Goal: Information Seeking & Learning: Check status

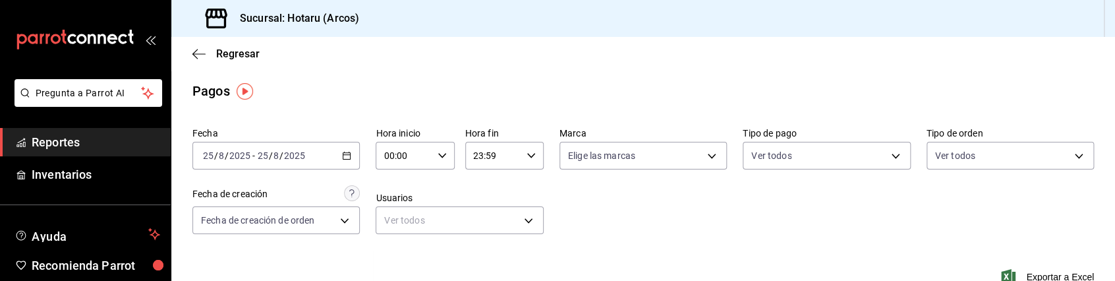
scroll to position [205, 0]
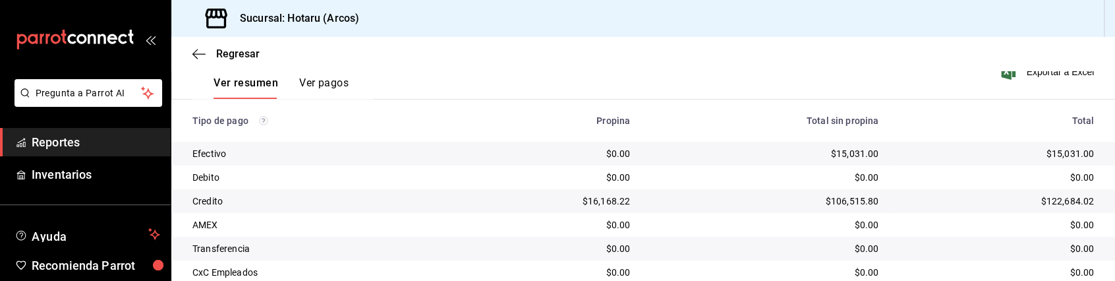
click at [743, 132] on th "Total sin propina" at bounding box center [765, 121] width 248 height 42
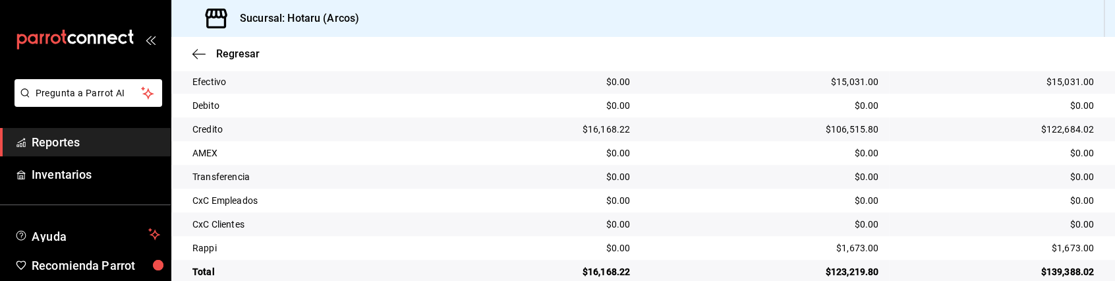
scroll to position [301, 0]
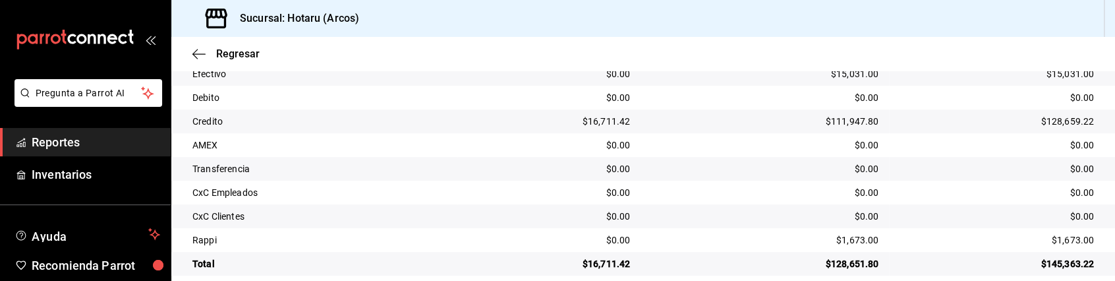
scroll to position [301, 0]
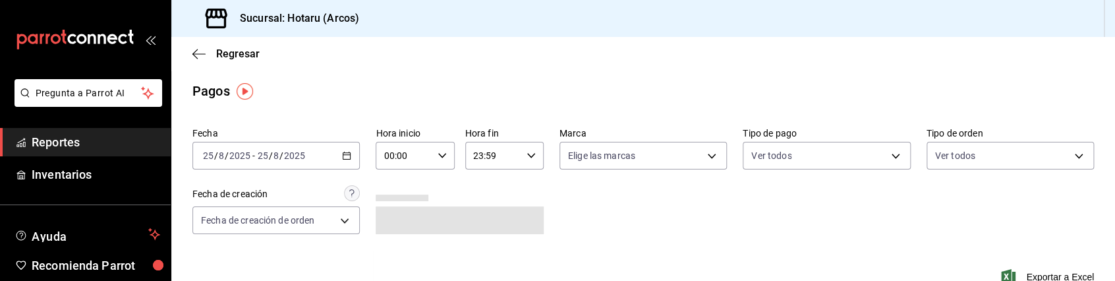
click at [629, 235] on div "Fecha [DATE] [DATE] - [DATE] [DATE] Hora inicio 00:00 Hora inicio Hora fin 23:5…" at bounding box center [643, 186] width 902 height 128
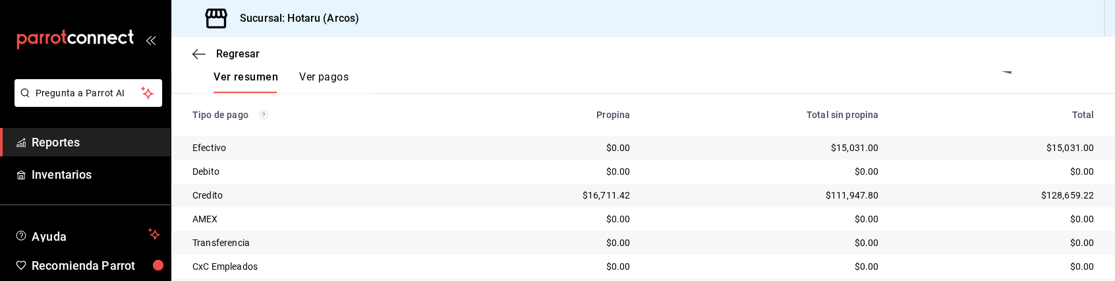
scroll to position [301, 0]
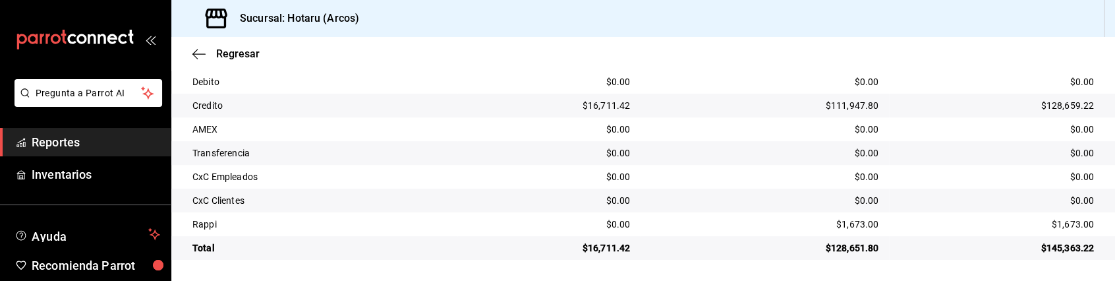
click at [750, 134] on div "$0.00" at bounding box center [764, 129] width 227 height 13
click at [96, 144] on span "Reportes" at bounding box center [96, 142] width 129 height 18
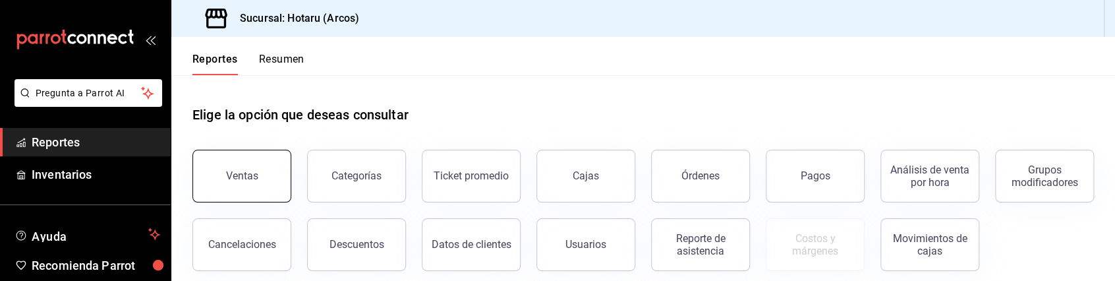
click at [260, 180] on button "Ventas" at bounding box center [241, 176] width 99 height 53
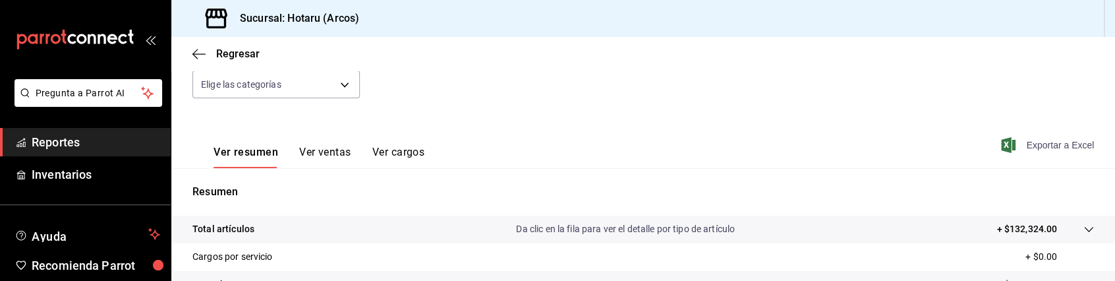
scroll to position [154, 0]
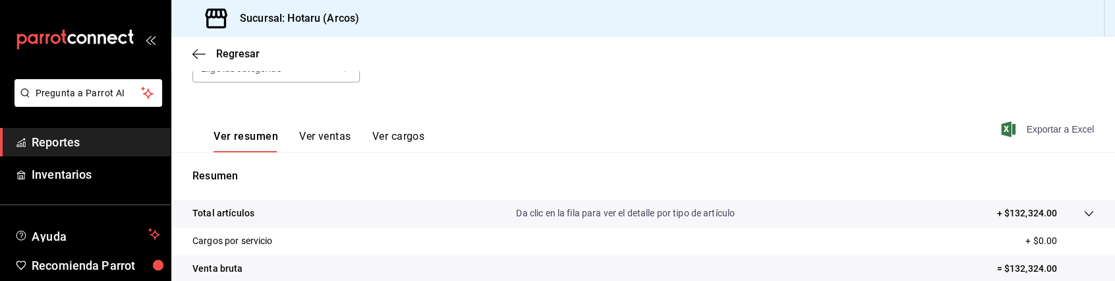
click at [1041, 122] on span "Exportar a Excel" at bounding box center [1049, 129] width 90 height 16
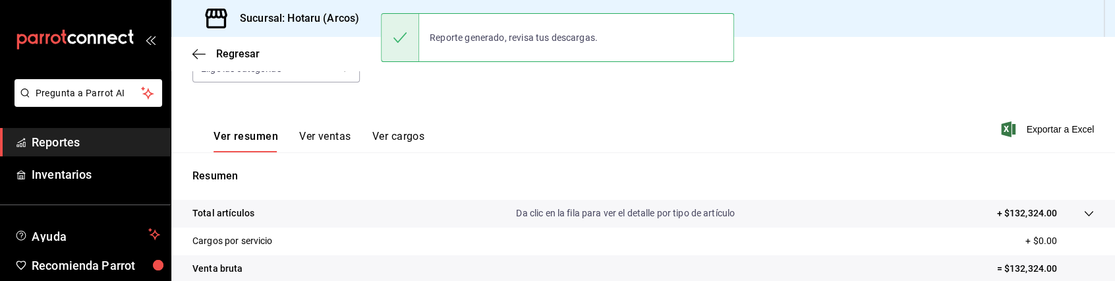
click at [1085, 214] on tr "Total artículos Da clic en la fila para ver el detalle por tipo de artículo + $…" at bounding box center [643, 214] width 944 height 28
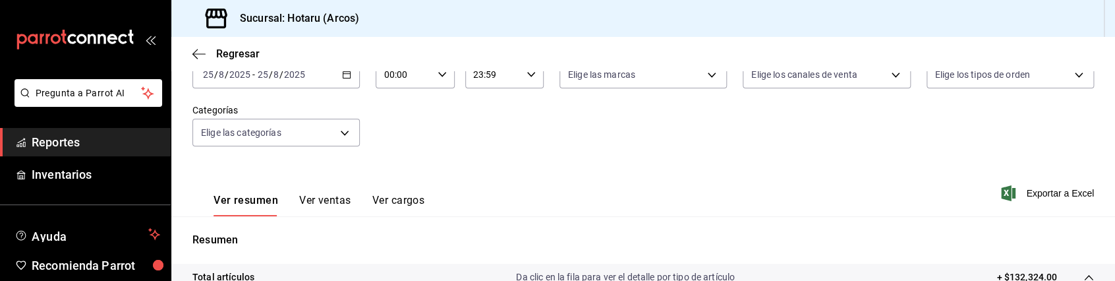
scroll to position [0, 0]
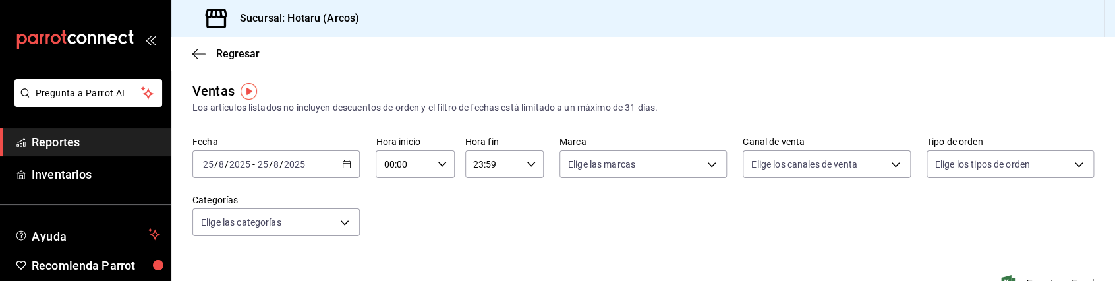
click at [99, 144] on span "Reportes" at bounding box center [96, 142] width 129 height 18
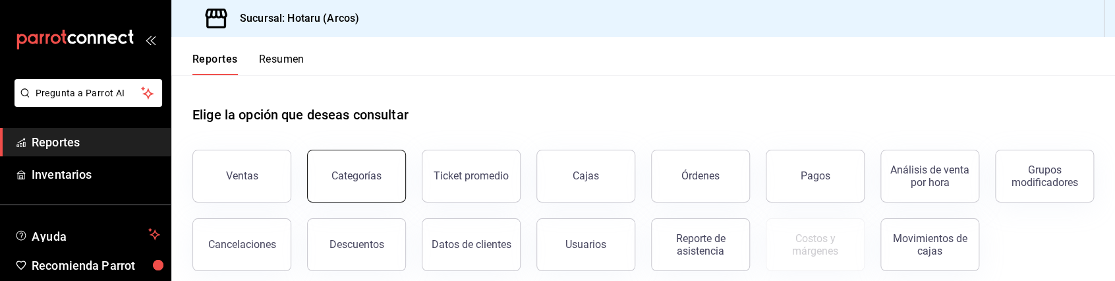
click at [370, 179] on div "Categorías" at bounding box center [356, 175] width 50 height 13
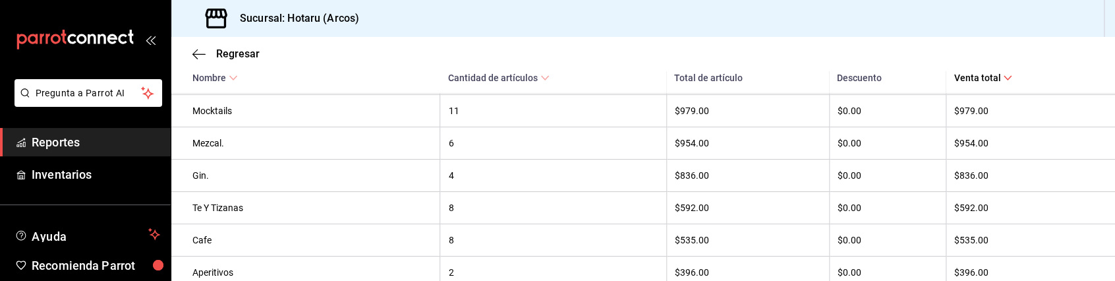
scroll to position [857, 0]
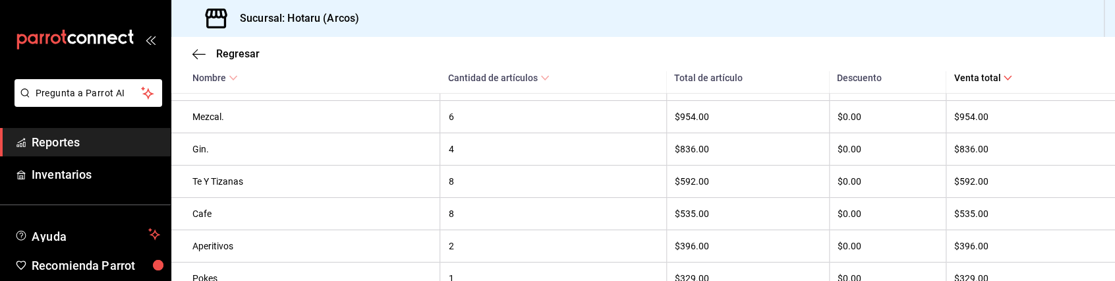
click at [117, 135] on span "Reportes" at bounding box center [96, 142] width 129 height 18
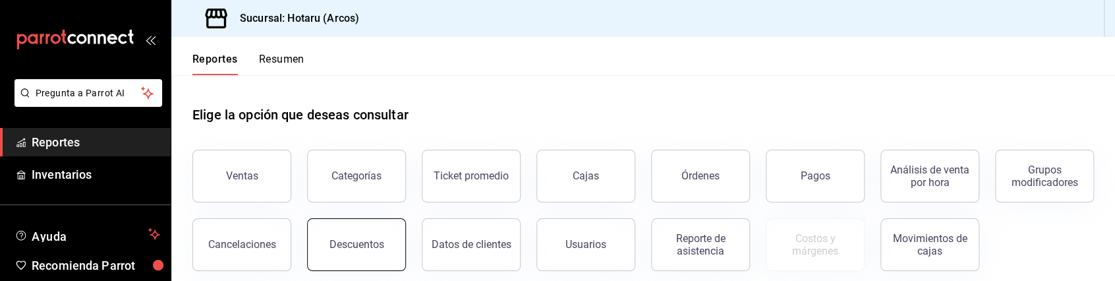
click at [406, 258] on button "Descuentos" at bounding box center [356, 244] width 99 height 53
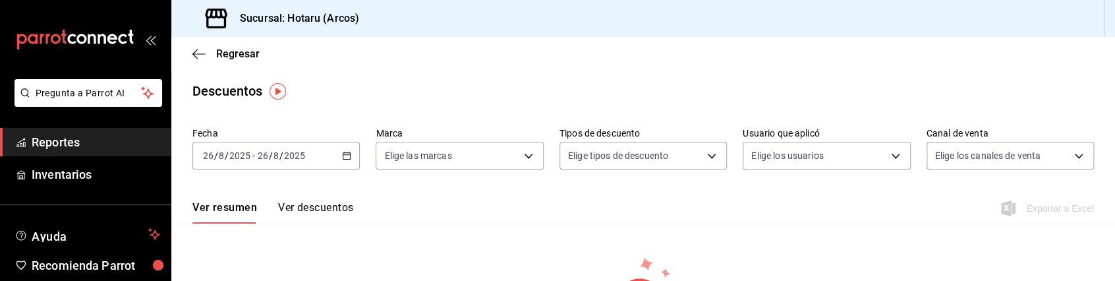
click at [343, 157] on icon "button" at bounding box center [346, 155] width 9 height 9
click at [253, 231] on span "Ayer" at bounding box center [255, 225] width 102 height 14
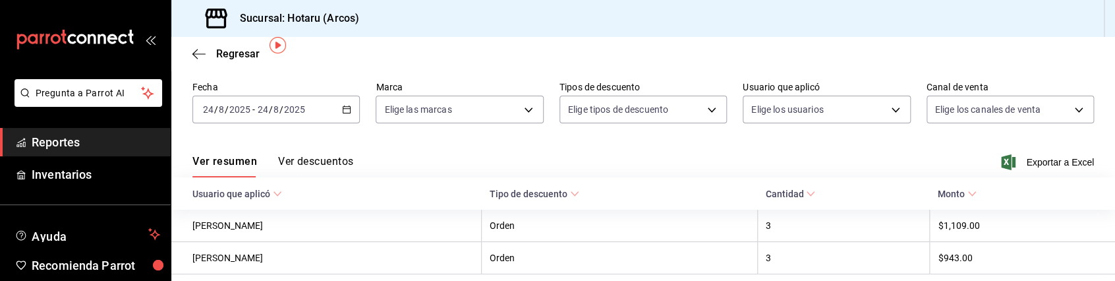
scroll to position [45, 0]
click at [1040, 159] on span "Exportar a Excel" at bounding box center [1049, 164] width 90 height 16
click at [342, 111] on icon "button" at bounding box center [346, 110] width 9 height 9
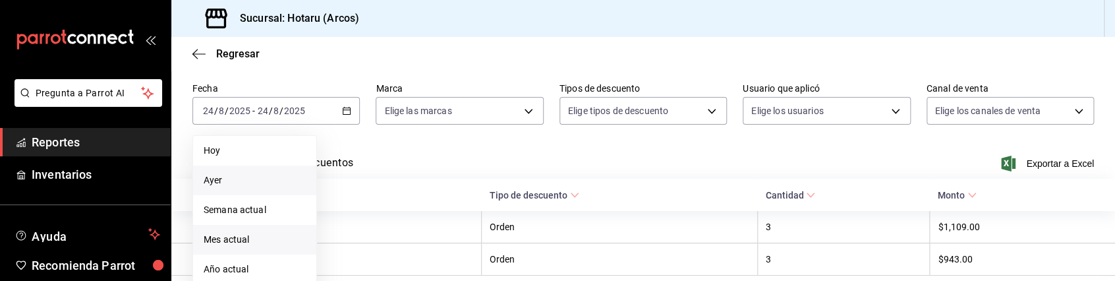
scroll to position [94, 0]
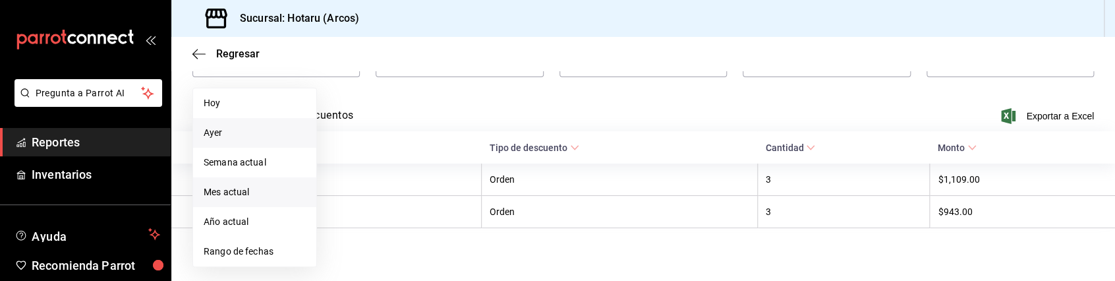
click at [253, 252] on span "Rango de fechas" at bounding box center [255, 252] width 102 height 14
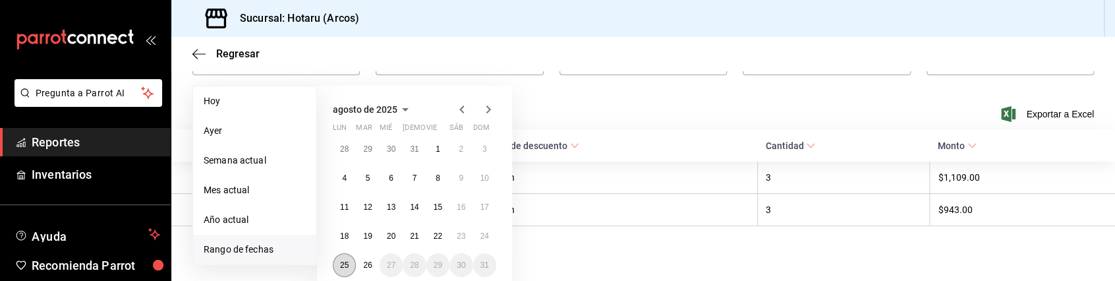
click at [348, 266] on abbr "25" at bounding box center [344, 264] width 9 height 9
click at [344, 265] on abbr "25" at bounding box center [344, 264] width 9 height 9
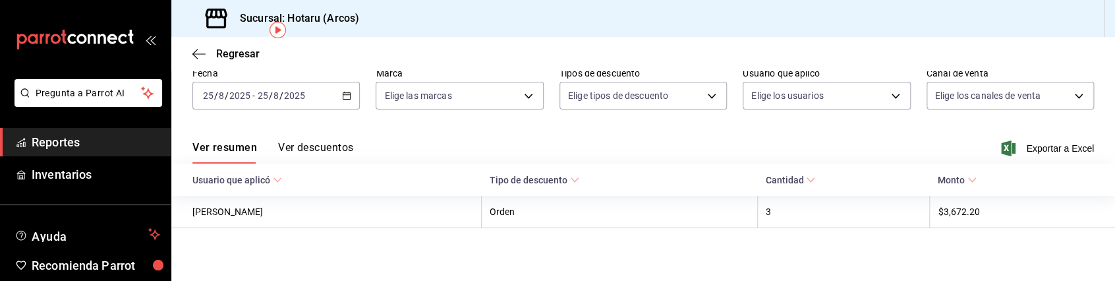
scroll to position [61, 0]
click at [1027, 146] on span "Exportar a Excel" at bounding box center [1049, 148] width 90 height 16
click at [459, 138] on div "Ver resumen Ver descuentos Exportar a Excel" at bounding box center [643, 144] width 944 height 38
click at [86, 141] on span "Reportes" at bounding box center [96, 142] width 129 height 18
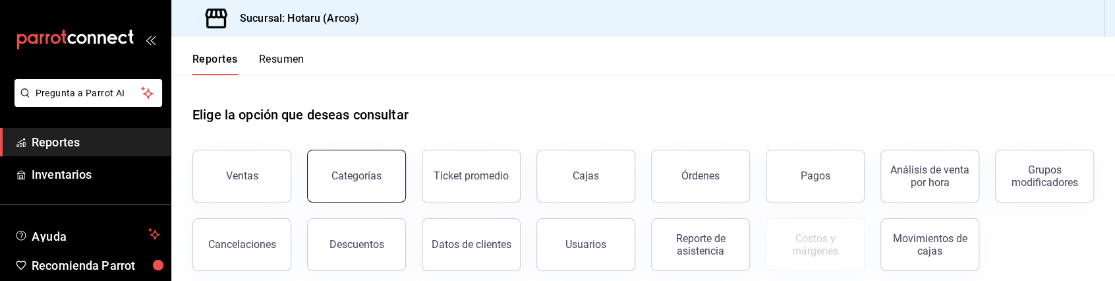
click at [346, 171] on div "Categorías" at bounding box center [356, 175] width 50 height 13
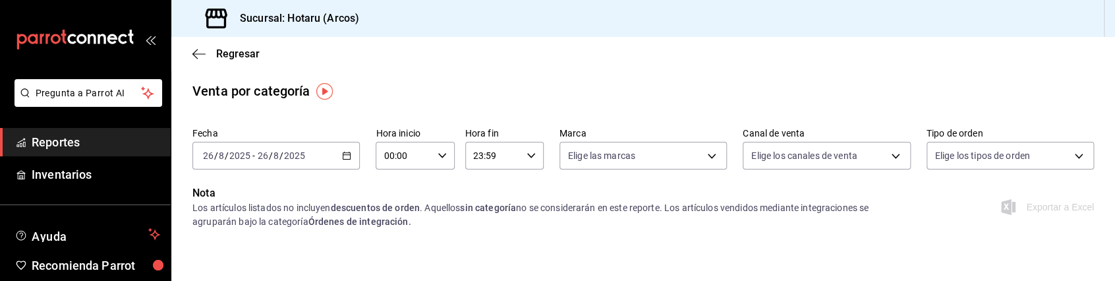
click at [347, 154] on icon "button" at bounding box center [346, 155] width 9 height 9
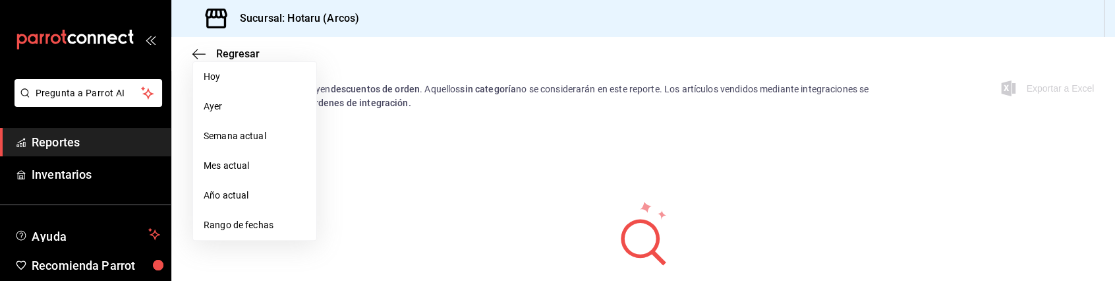
scroll to position [119, 0]
click at [264, 231] on span "Rango de fechas" at bounding box center [255, 224] width 102 height 14
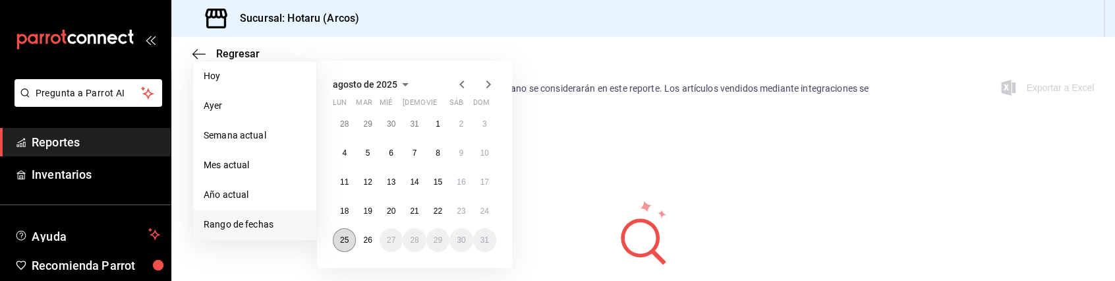
click at [345, 237] on abbr "25" at bounding box center [344, 239] width 9 height 9
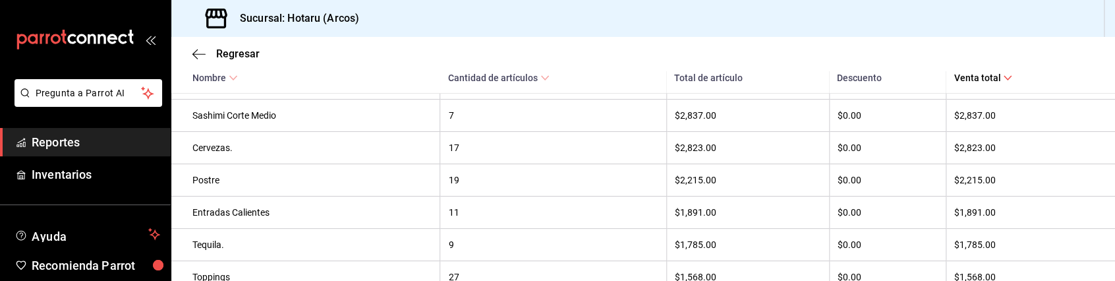
scroll to position [569, 0]
click at [448, 183] on div "19" at bounding box center [553, 178] width 210 height 11
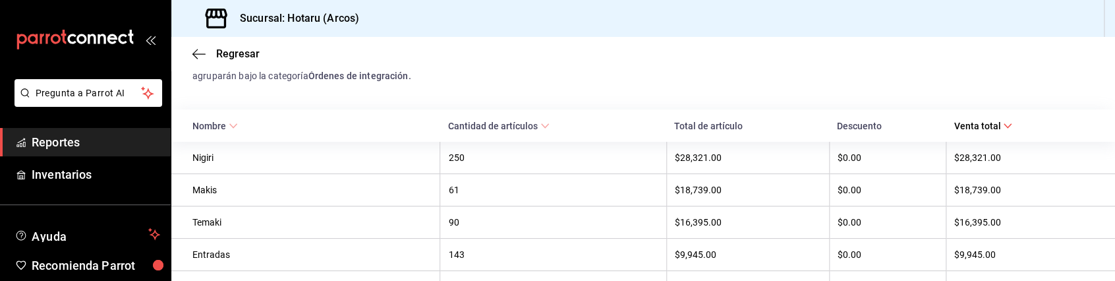
scroll to position [0, 0]
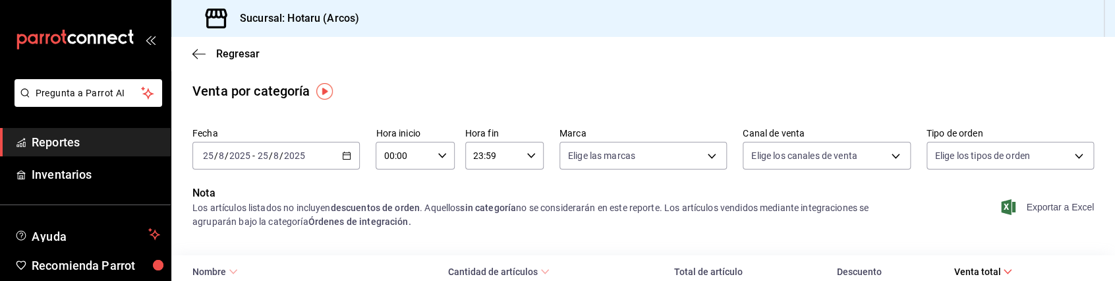
click at [1025, 204] on span "Exportar a Excel" at bounding box center [1049, 207] width 90 height 16
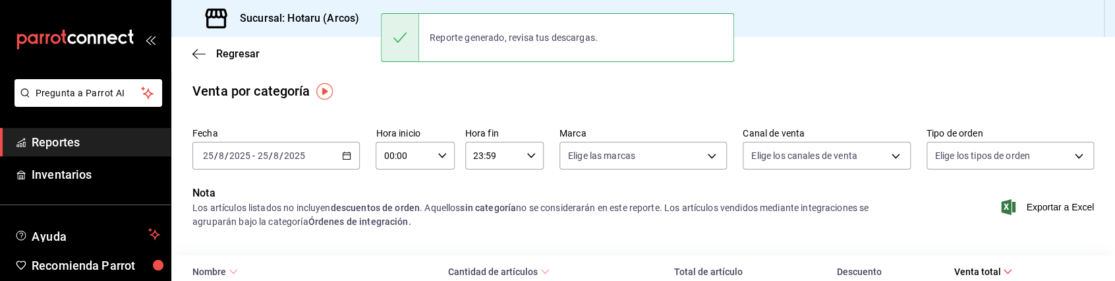
click at [544, 219] on div "Los artículos listados no incluyen descuentos de orden . Aquellos sin categoría…" at bounding box center [551, 215] width 718 height 28
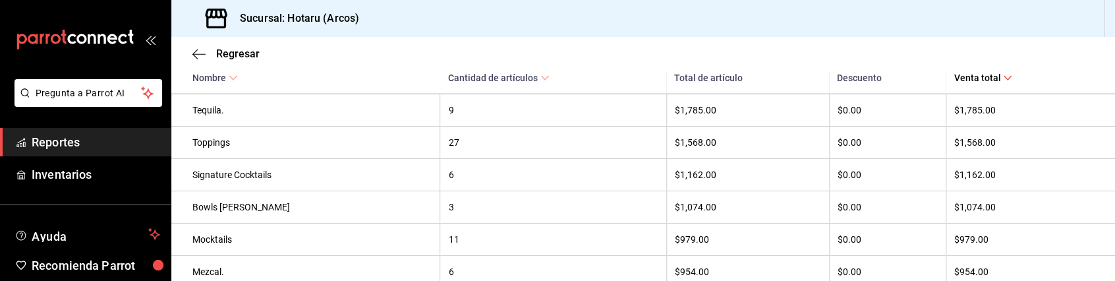
scroll to position [726, 0]
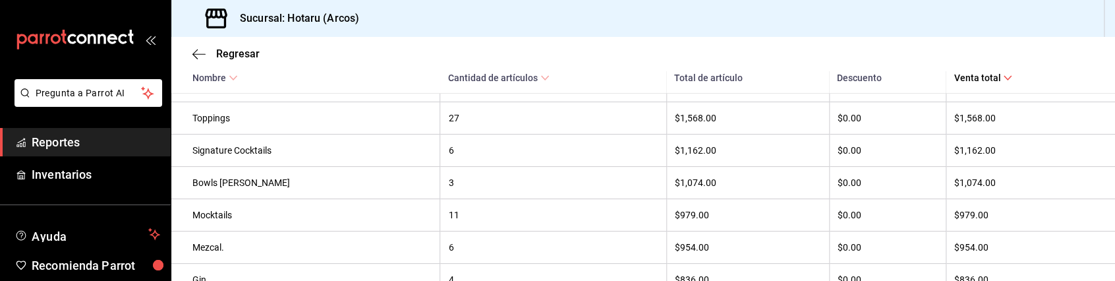
click at [470, 220] on div "11" at bounding box center [553, 215] width 210 height 11
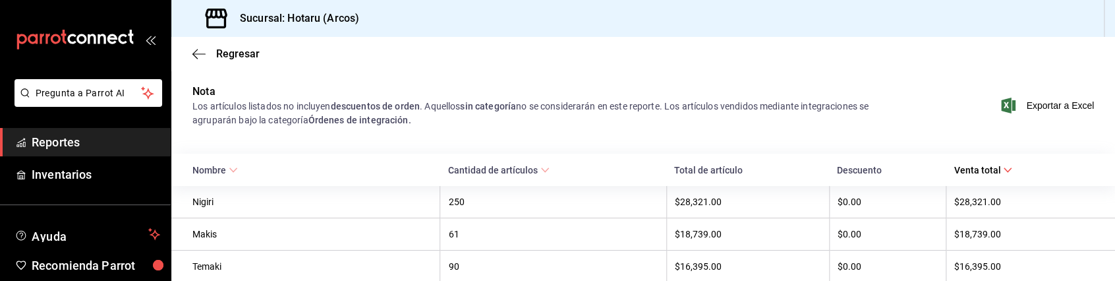
scroll to position [0, 0]
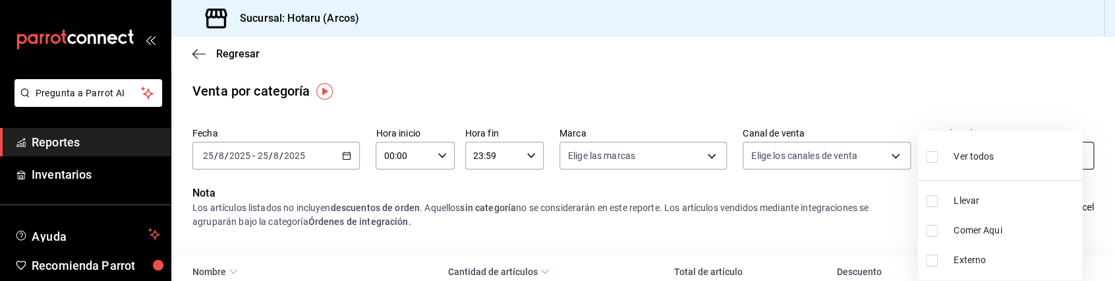
click at [970, 153] on body "Pregunta a Parrot AI Reportes Inventarios Ayuda Recomienda Parrot Caja Hotaru S…" at bounding box center [557, 140] width 1115 height 281
click at [981, 155] on span "Ver todos" at bounding box center [974, 157] width 40 height 14
type input "99b9bc65-d221-43a2-9879-42f8bac45a40,5d995b42-a662-4153-aaed-fe37de9e3a0e,EXTER…"
checkbox input "true"
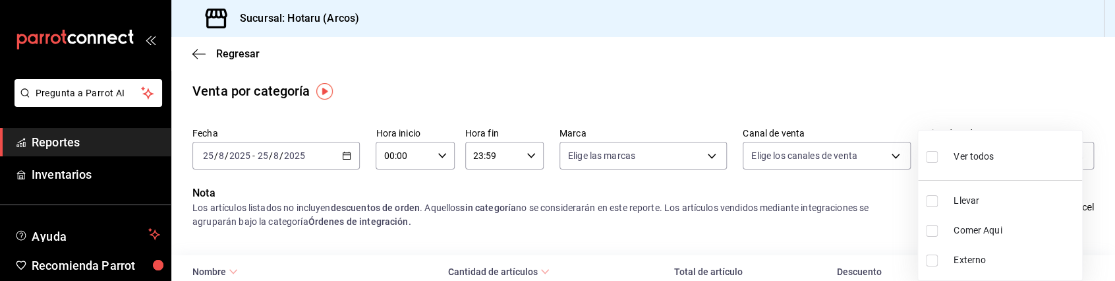
checkbox input "true"
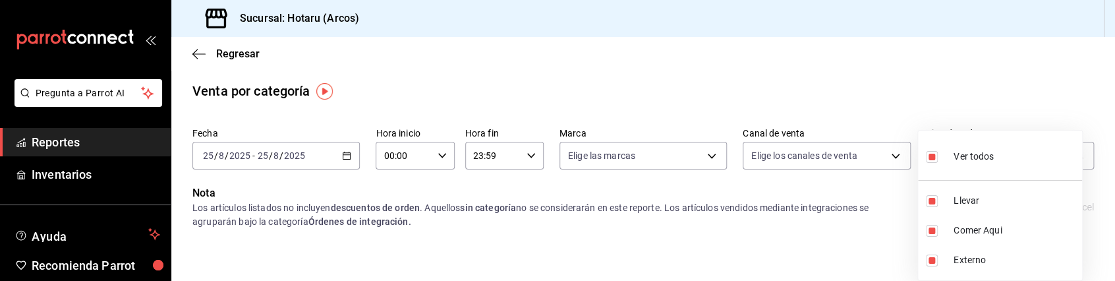
click at [888, 101] on div at bounding box center [557, 140] width 1115 height 281
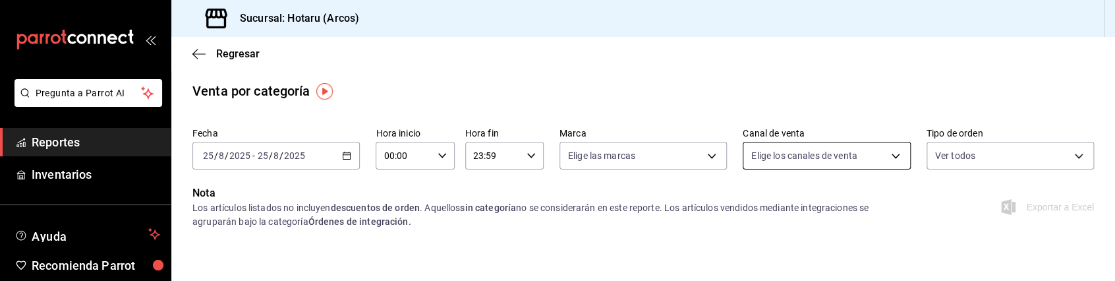
click at [822, 156] on body "Pregunta a Parrot AI Reportes Inventarios Ayuda Recomienda Parrot Caja Hotaru S…" at bounding box center [557, 140] width 1115 height 281
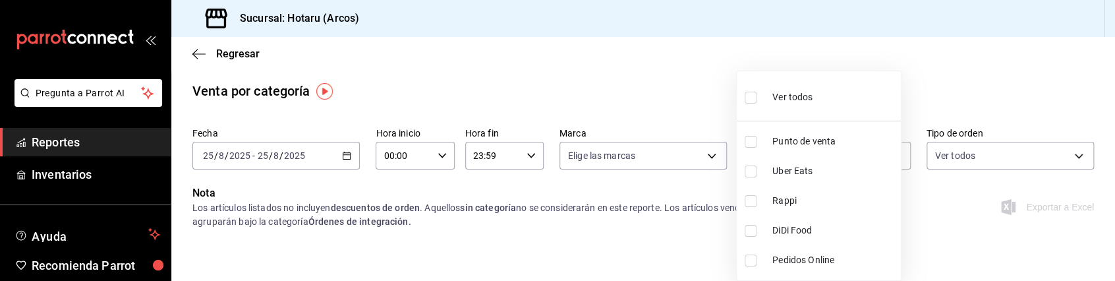
click at [932, 59] on div at bounding box center [557, 140] width 1115 height 281
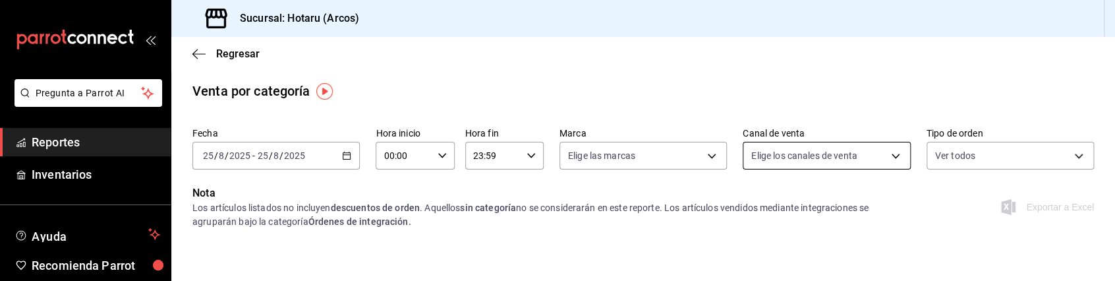
click at [786, 157] on body "Pregunta a Parrot AI Reportes Inventarios Ayuda Recomienda Parrot Caja Hotaru S…" at bounding box center [557, 140] width 1115 height 281
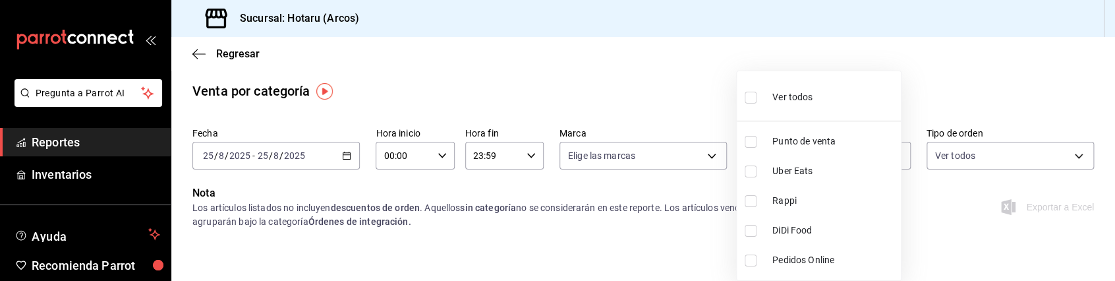
click at [748, 101] on input "checkbox" at bounding box center [751, 98] width 12 height 12
checkbox input "true"
type input "PARROT,UBER_EATS,RAPPI,DIDI_FOOD,ONLINE"
checkbox input "true"
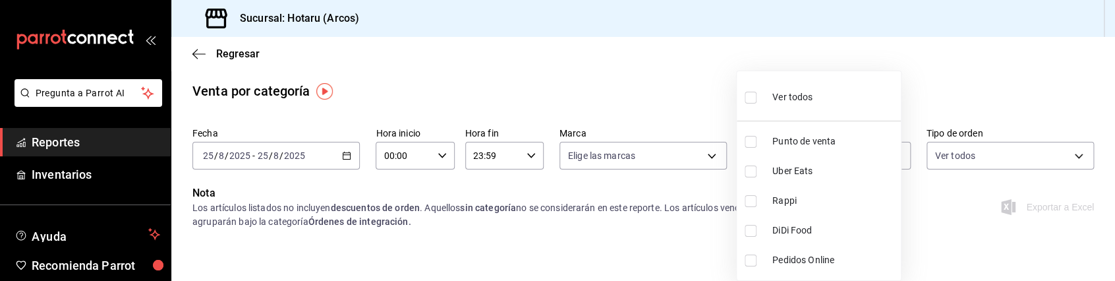
checkbox input "true"
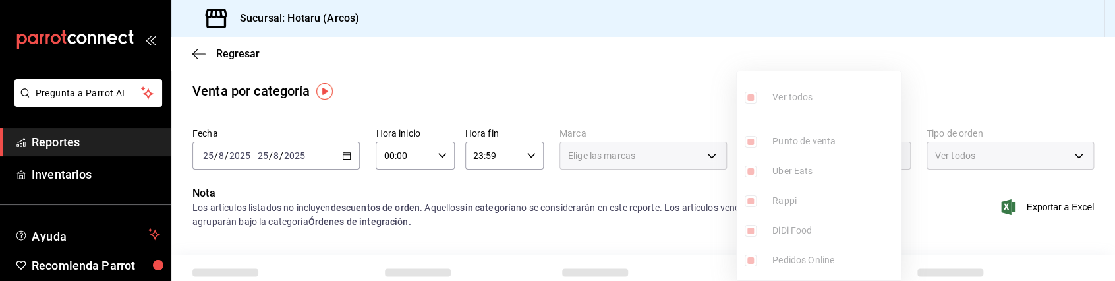
drag, startPoint x: 748, startPoint y: 102, endPoint x: 633, endPoint y: 99, distance: 114.7
click at [633, 99] on div "Ver todos Punto de venta Uber Eats Rappi DiDi Food Pedidos Online" at bounding box center [557, 140] width 1115 height 281
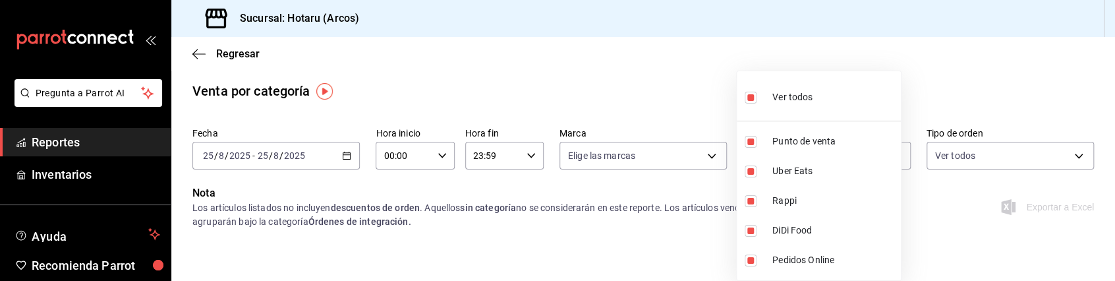
drag, startPoint x: 633, startPoint y: 99, endPoint x: 524, endPoint y: 71, distance: 112.8
click at [524, 71] on div at bounding box center [557, 140] width 1115 height 281
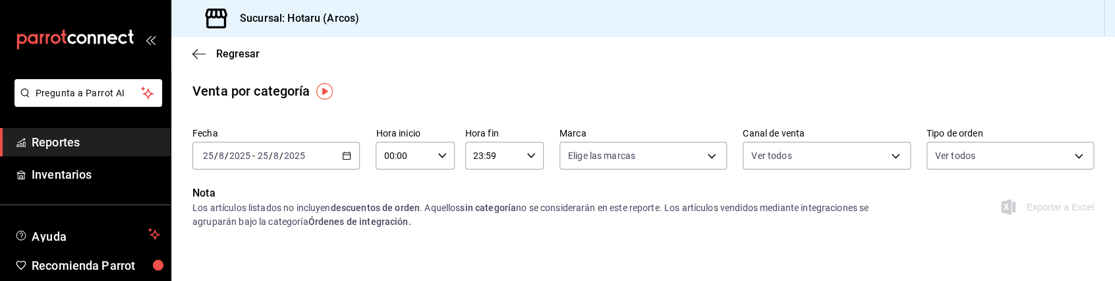
click at [345, 152] on \(Stroke\) "button" at bounding box center [347, 155] width 8 height 7
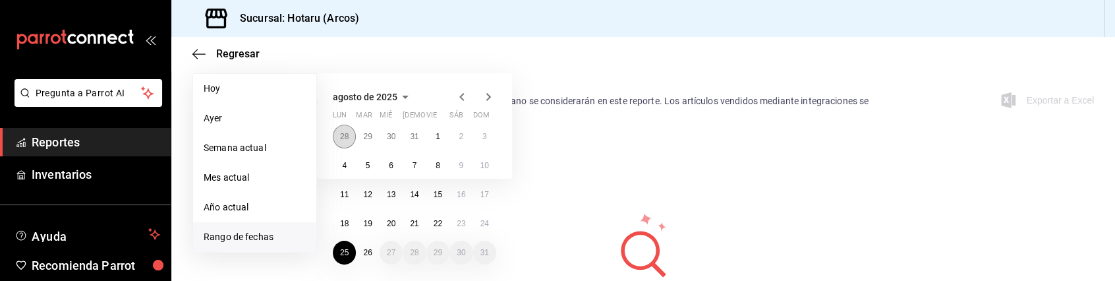
scroll to position [107, 0]
click at [349, 246] on button "25" at bounding box center [344, 252] width 23 height 24
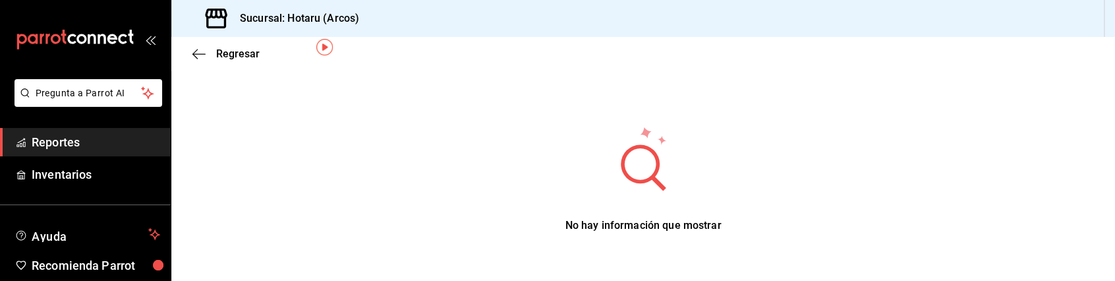
scroll to position [0, 0]
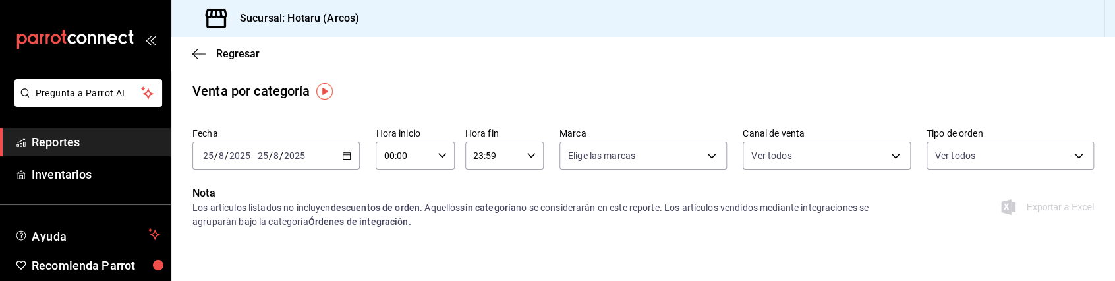
click at [97, 152] on link "Reportes" at bounding box center [85, 142] width 171 height 28
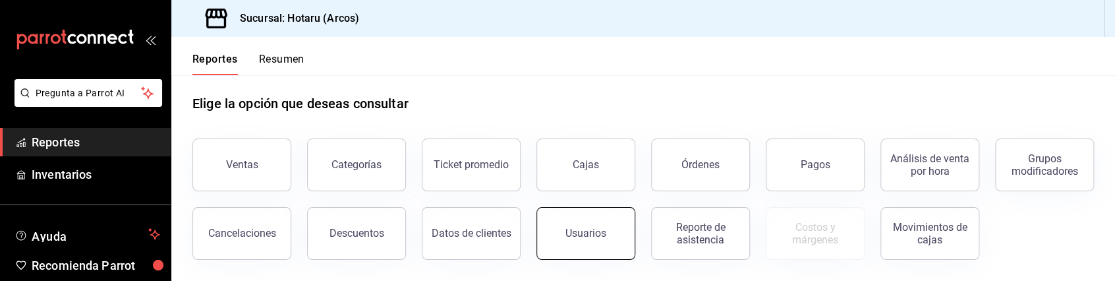
scroll to position [21, 0]
click at [384, 169] on button "Categorías" at bounding box center [356, 164] width 99 height 53
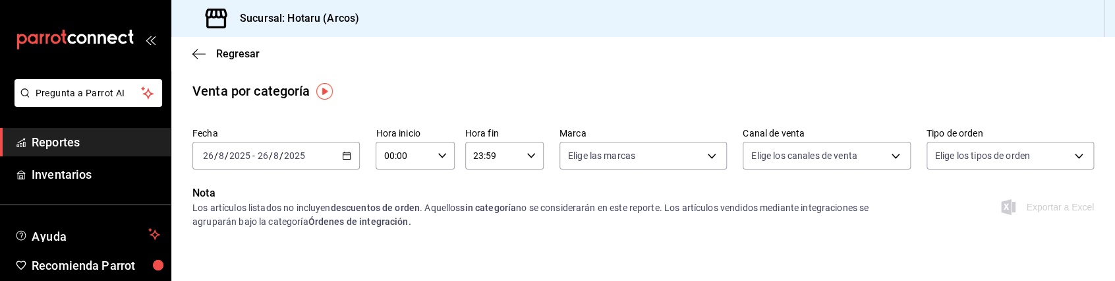
click at [343, 156] on icon "button" at bounding box center [346, 155] width 9 height 9
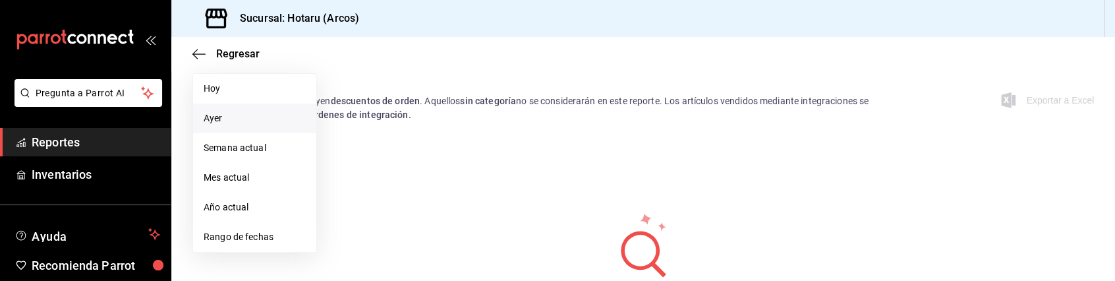
scroll to position [111, 0]
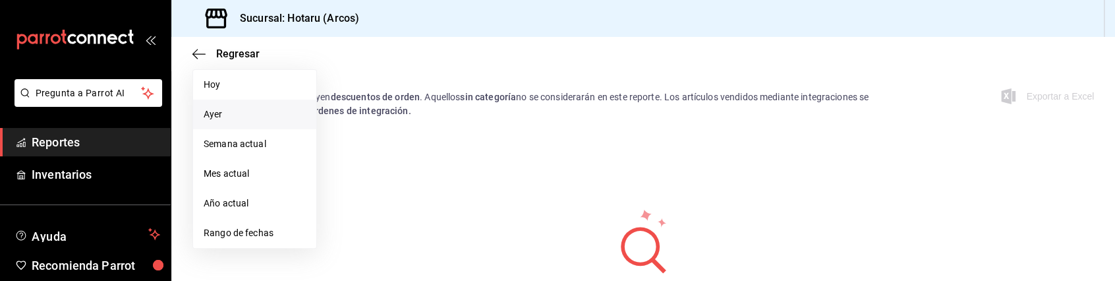
click at [264, 227] on span "Rango de fechas" at bounding box center [255, 233] width 102 height 14
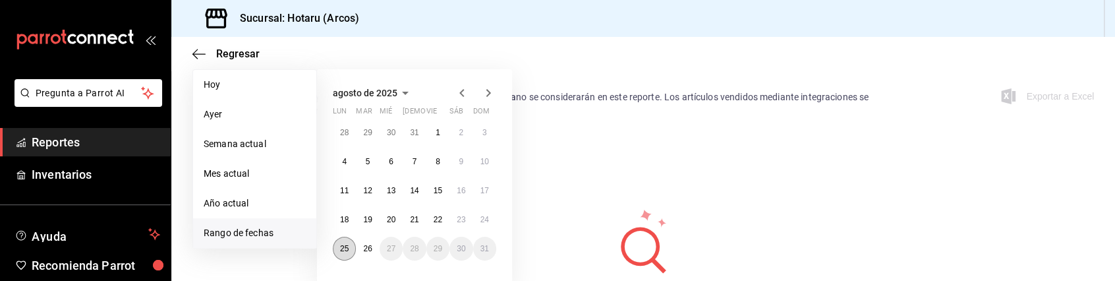
click at [345, 243] on button "25" at bounding box center [344, 249] width 23 height 24
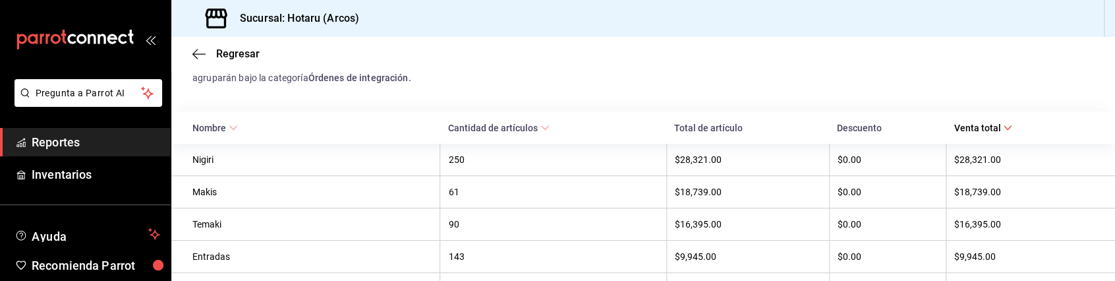
scroll to position [145, 0]
click at [233, 130] on icon at bounding box center [233, 126] width 9 height 9
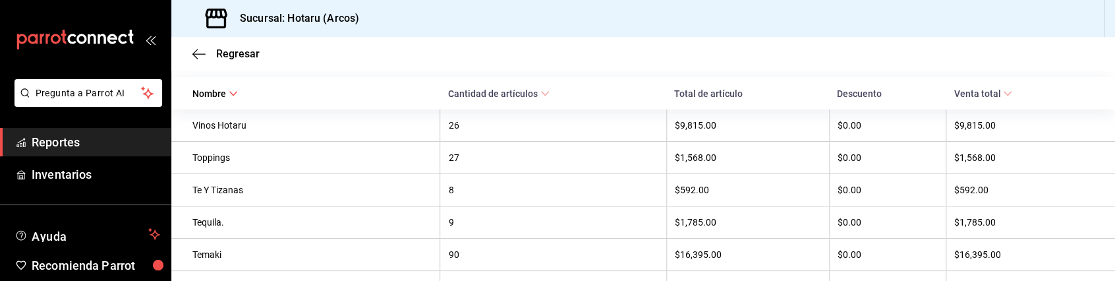
scroll to position [179, 0]
click at [291, 236] on th "Tequila." at bounding box center [305, 222] width 269 height 32
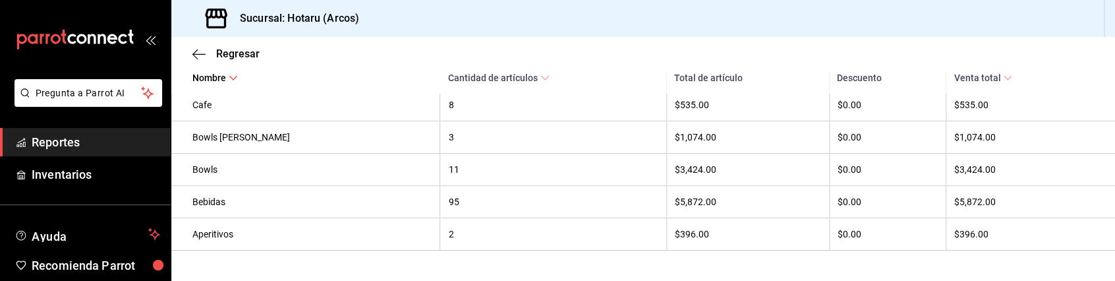
scroll to position [1031, 0]
